Goal: Information Seeking & Learning: Learn about a topic

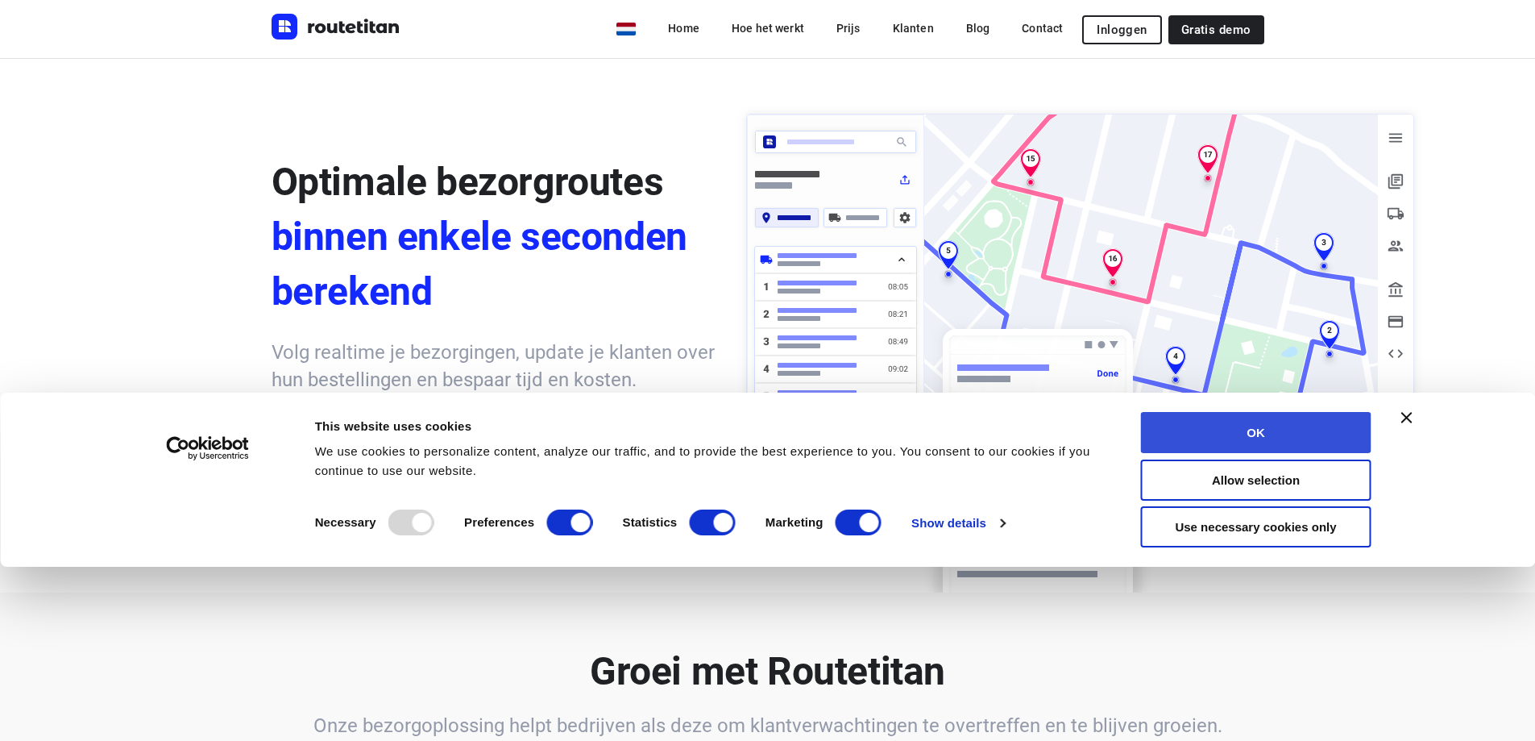
drag, startPoint x: 1281, startPoint y: 430, endPoint x: 1275, endPoint y: 439, distance: 11.6
click at [1281, 433] on button "OK" at bounding box center [1256, 432] width 230 height 41
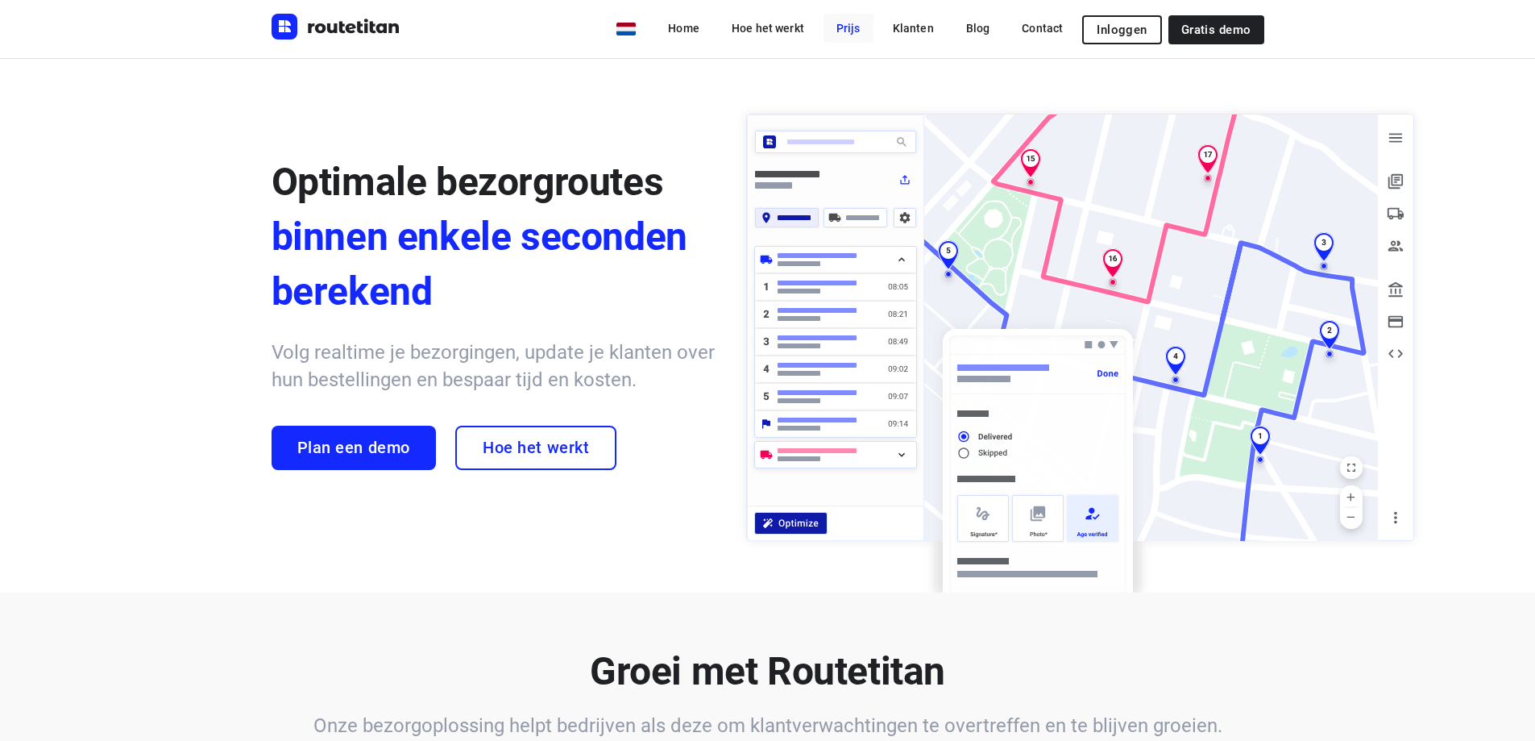
click at [866, 35] on link "Prijs" at bounding box center [849, 28] width 50 height 29
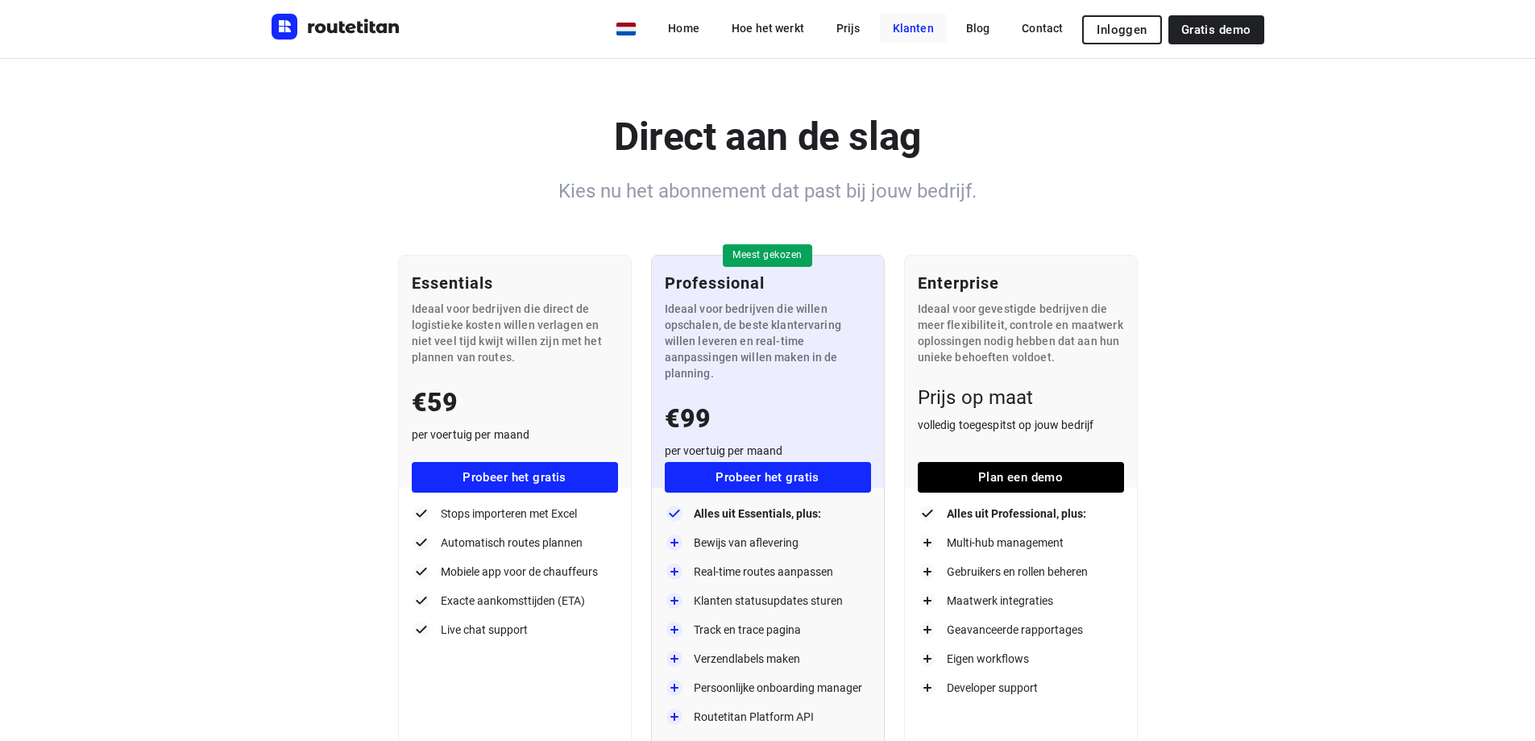
click at [916, 29] on link "Klanten" at bounding box center [913, 28] width 67 height 29
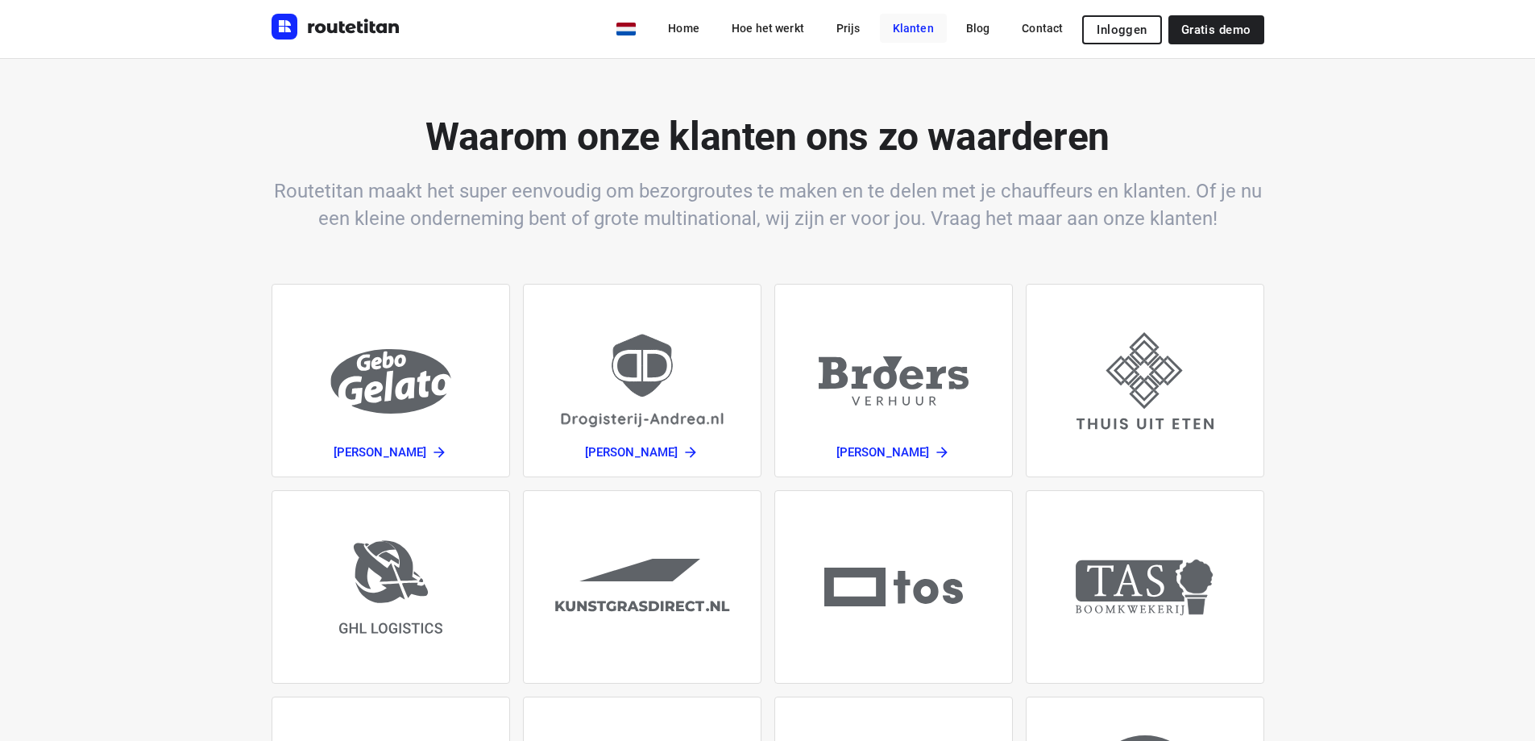
click at [929, 24] on link "Klanten" at bounding box center [913, 28] width 67 height 29
click at [860, 25] on link "Prijs" at bounding box center [849, 28] width 50 height 29
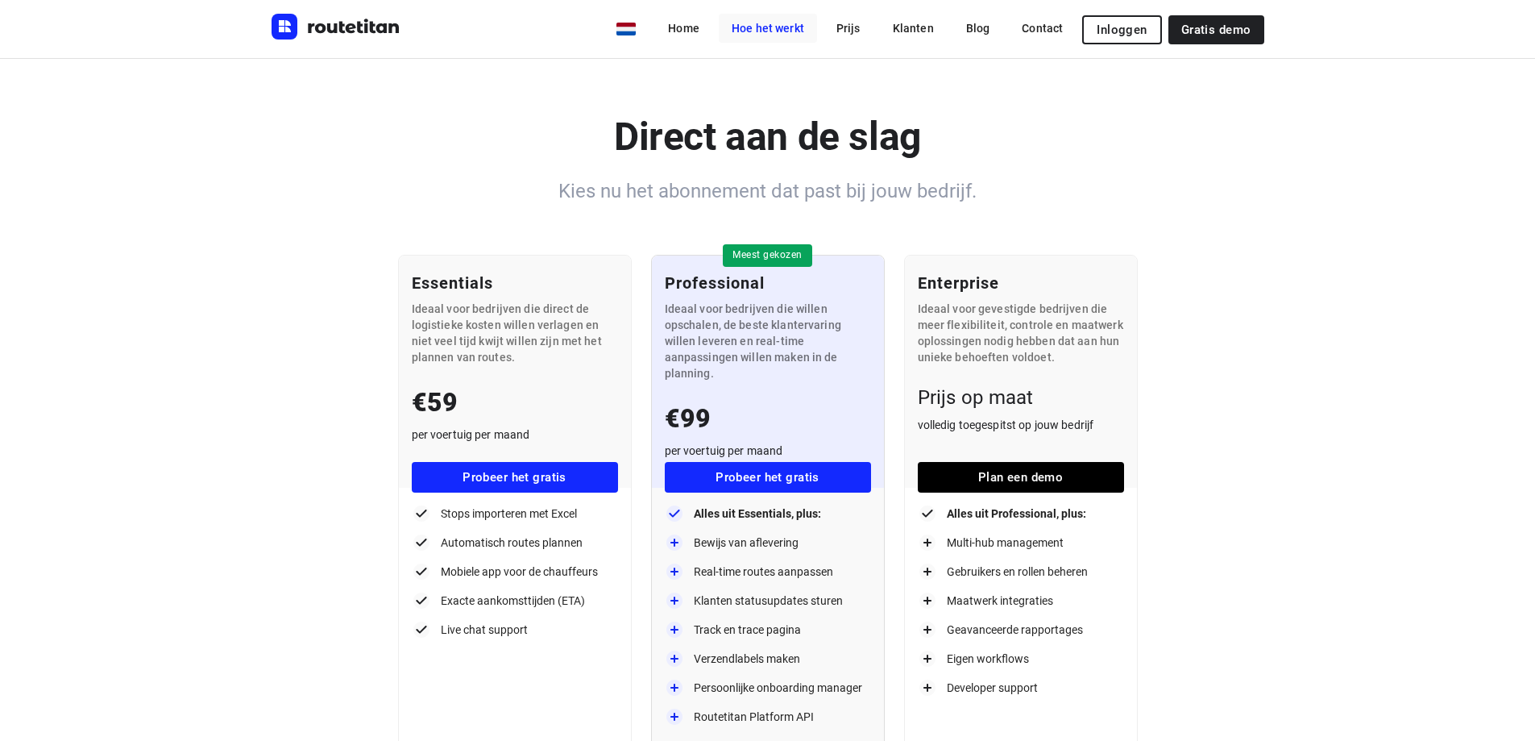
click at [777, 27] on link "Hoe het werkt" at bounding box center [768, 28] width 98 height 29
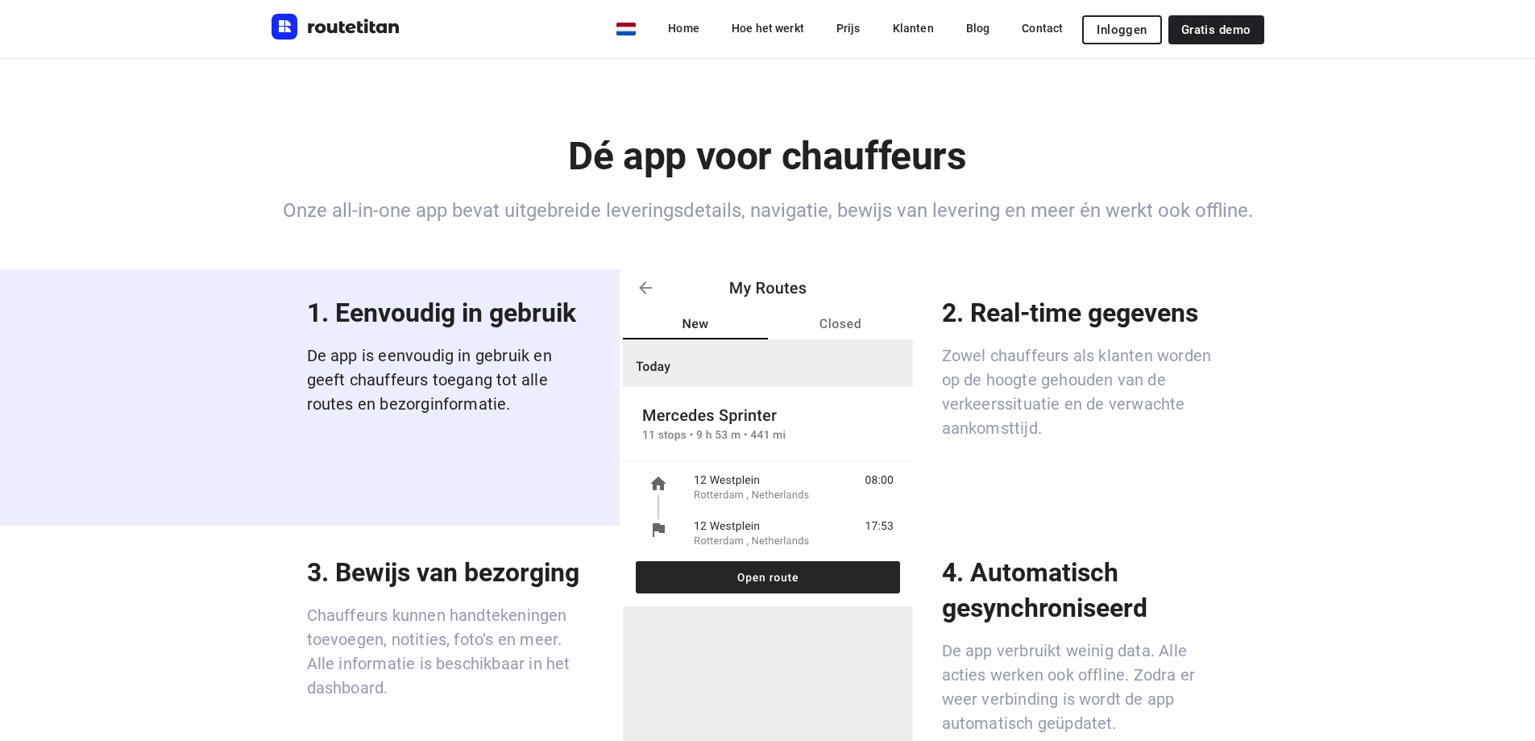
scroll to position [3911, 0]
